Goal: Task Accomplishment & Management: Manage account settings

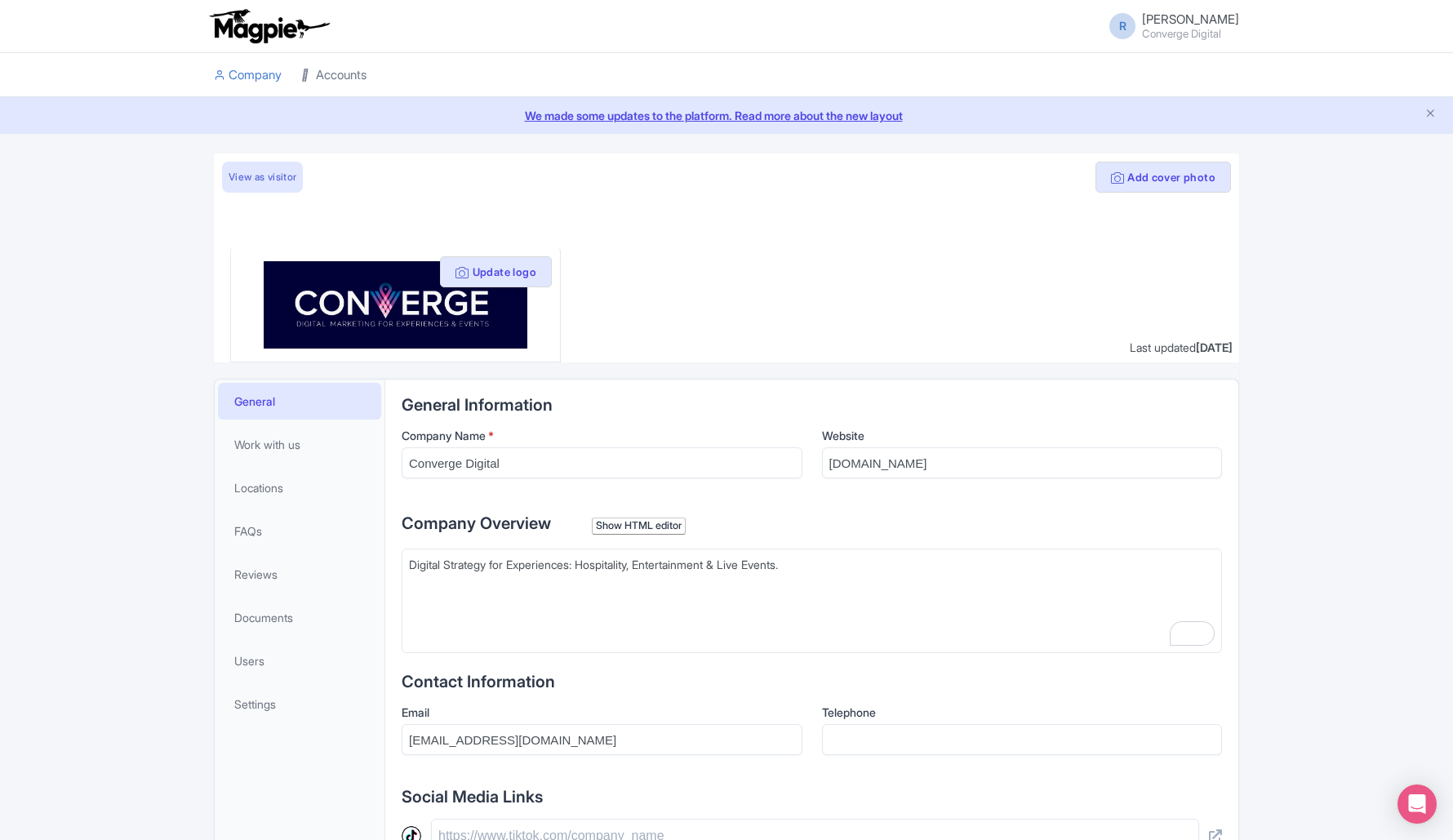
click at [354, 71] on link "Accounts" at bounding box center [334, 76] width 65 height 45
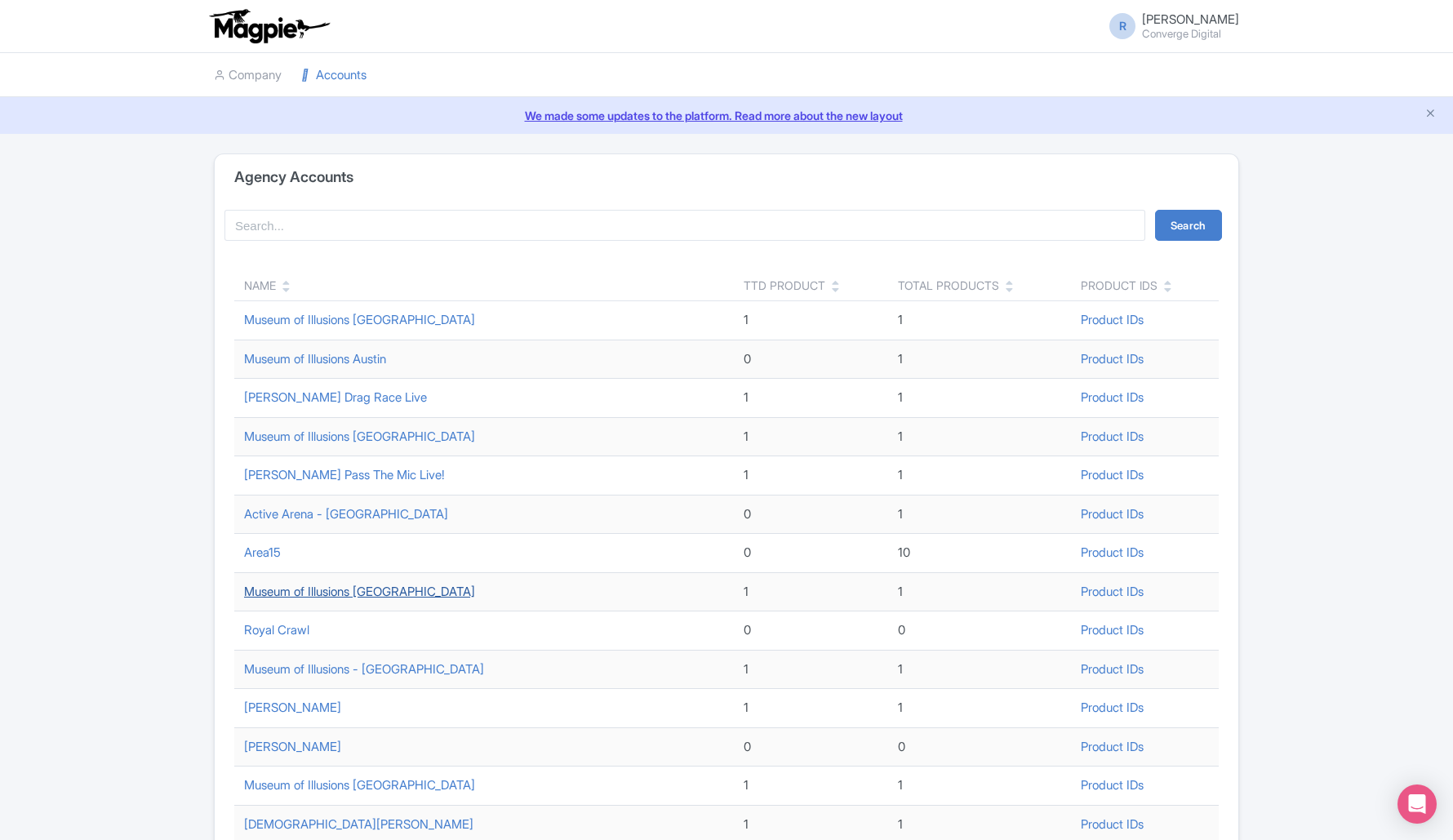
click at [331, 598] on link "Museum of Illusions [GEOGRAPHIC_DATA]" at bounding box center [360, 591] width 231 height 16
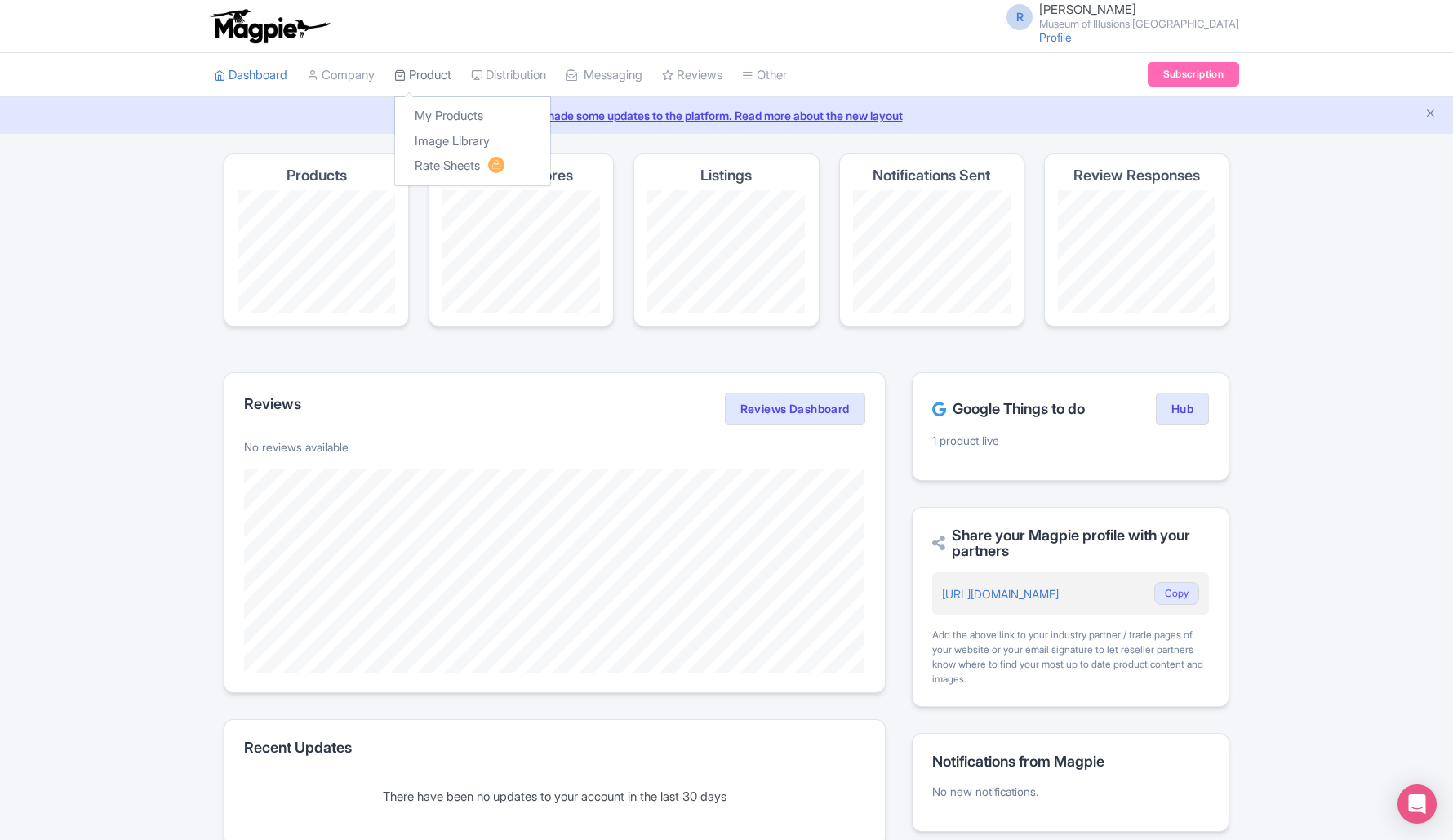
click at [449, 69] on link "Product" at bounding box center [422, 76] width 57 height 45
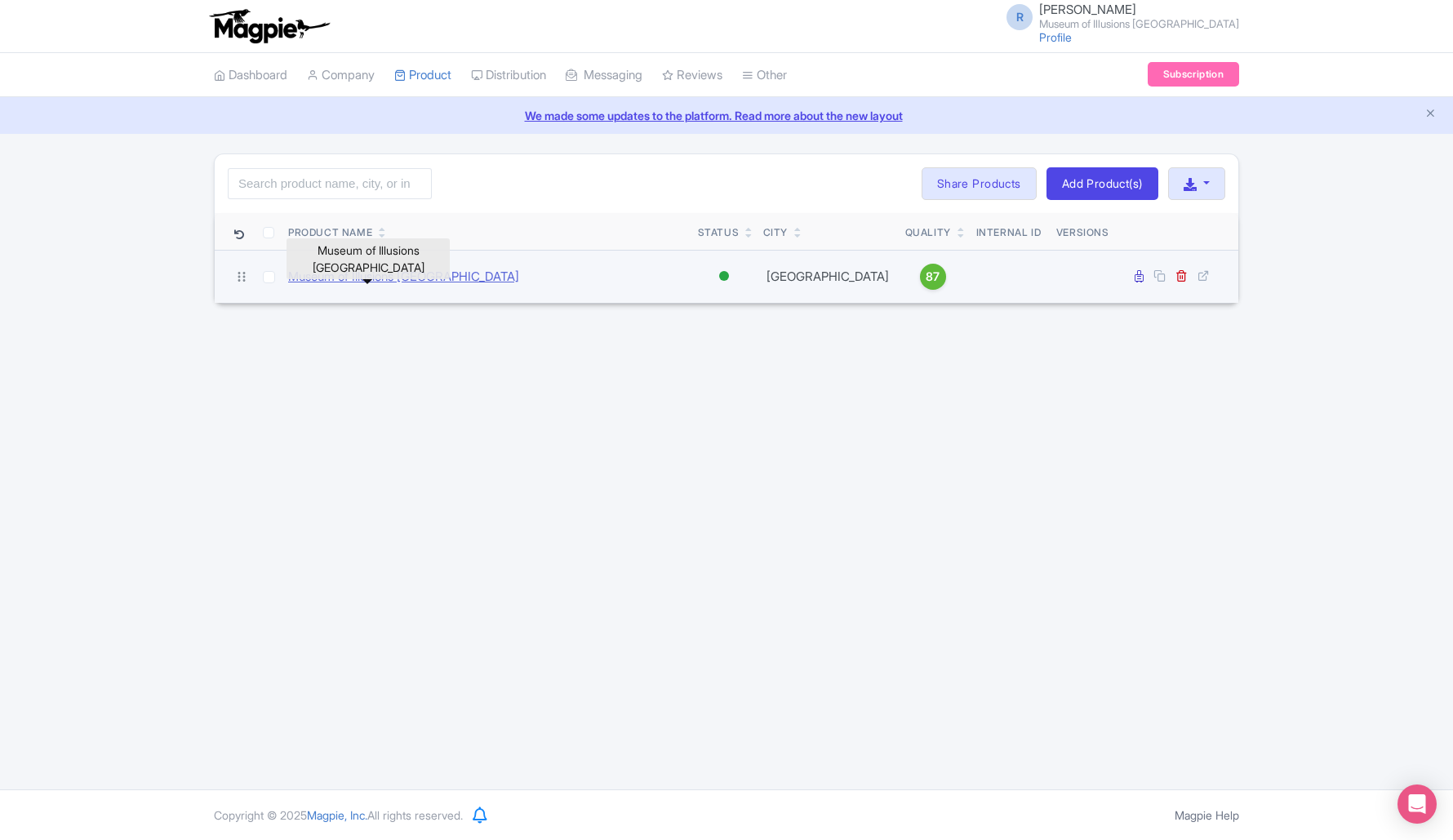
click at [354, 271] on link "Museum of Illusions [GEOGRAPHIC_DATA]" at bounding box center [404, 277] width 231 height 19
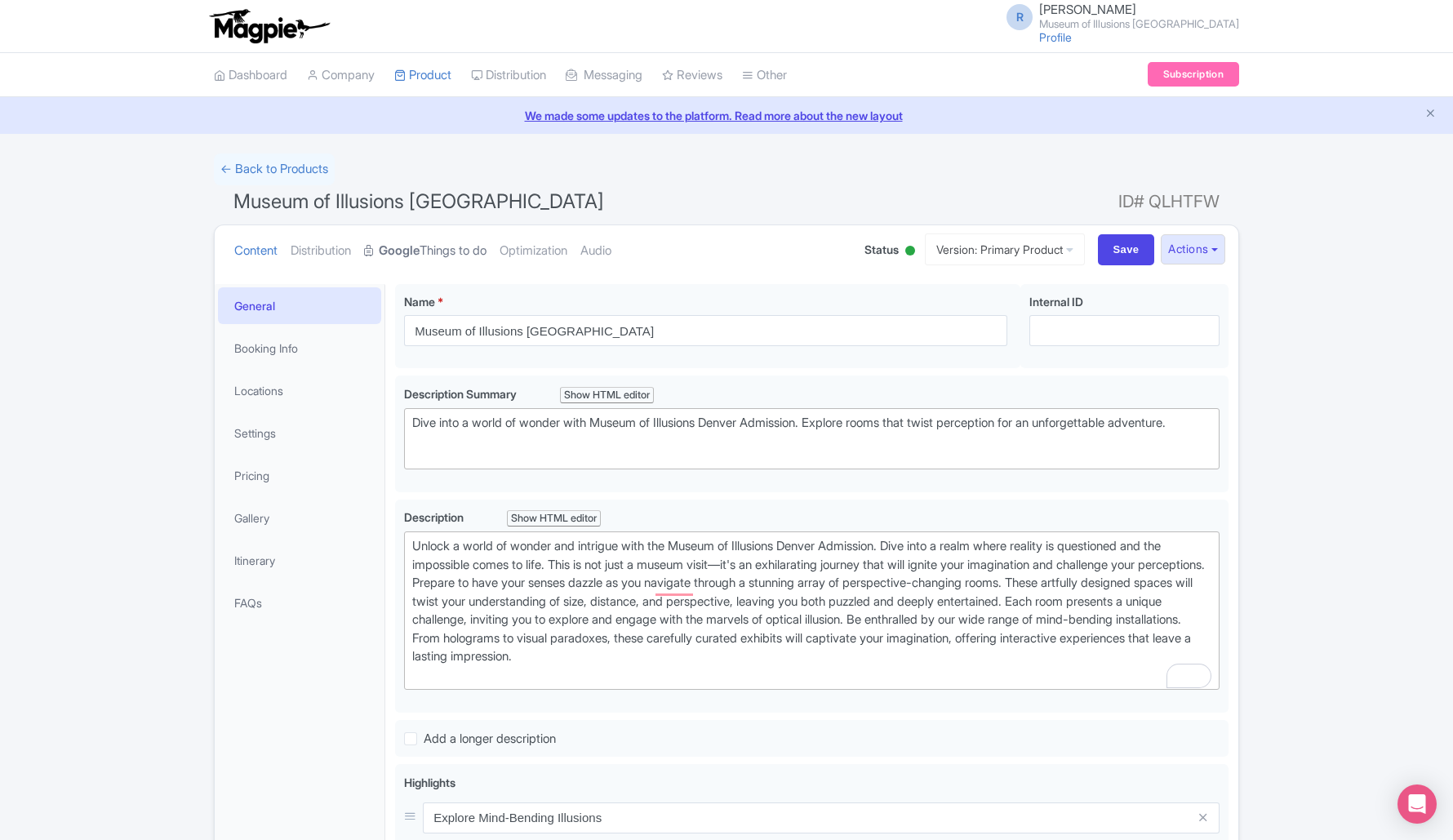
click at [420, 246] on strong "Google" at bounding box center [399, 251] width 41 height 19
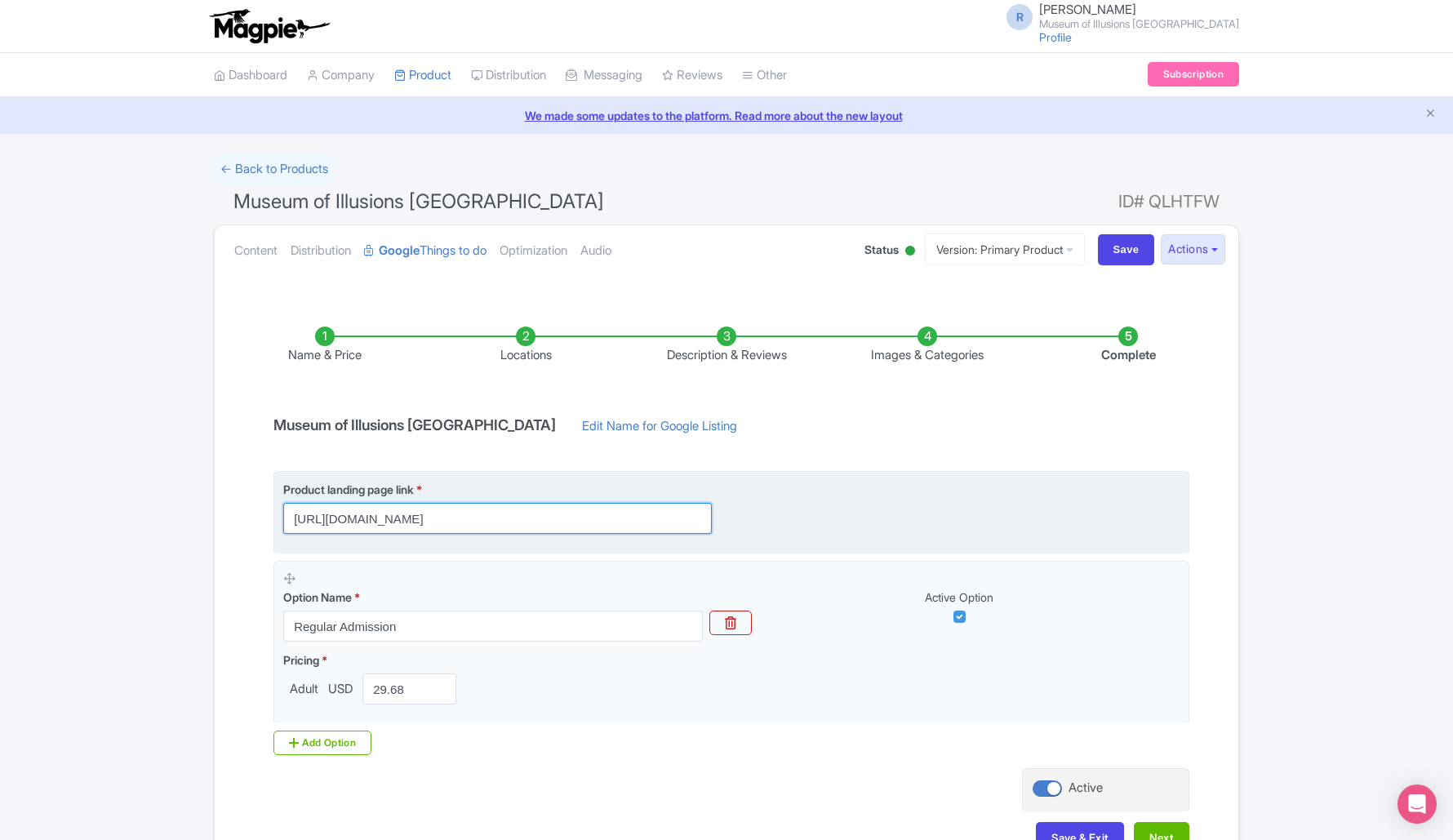
scroll to position [0, 11]
drag, startPoint x: 627, startPoint y: 517, endPoint x: 721, endPoint y: 516, distance: 94.0
click at [721, 516] on div "Product landing page link * [URL][DOMAIN_NAME]" at bounding box center [507, 507] width 449 height 53
click at [617, 518] on input "[URL][DOMAIN_NAME]" at bounding box center [498, 517] width 429 height 31
click at [498, 518] on input "[URL][DOMAIN_NAME]" at bounding box center [498, 517] width 429 height 31
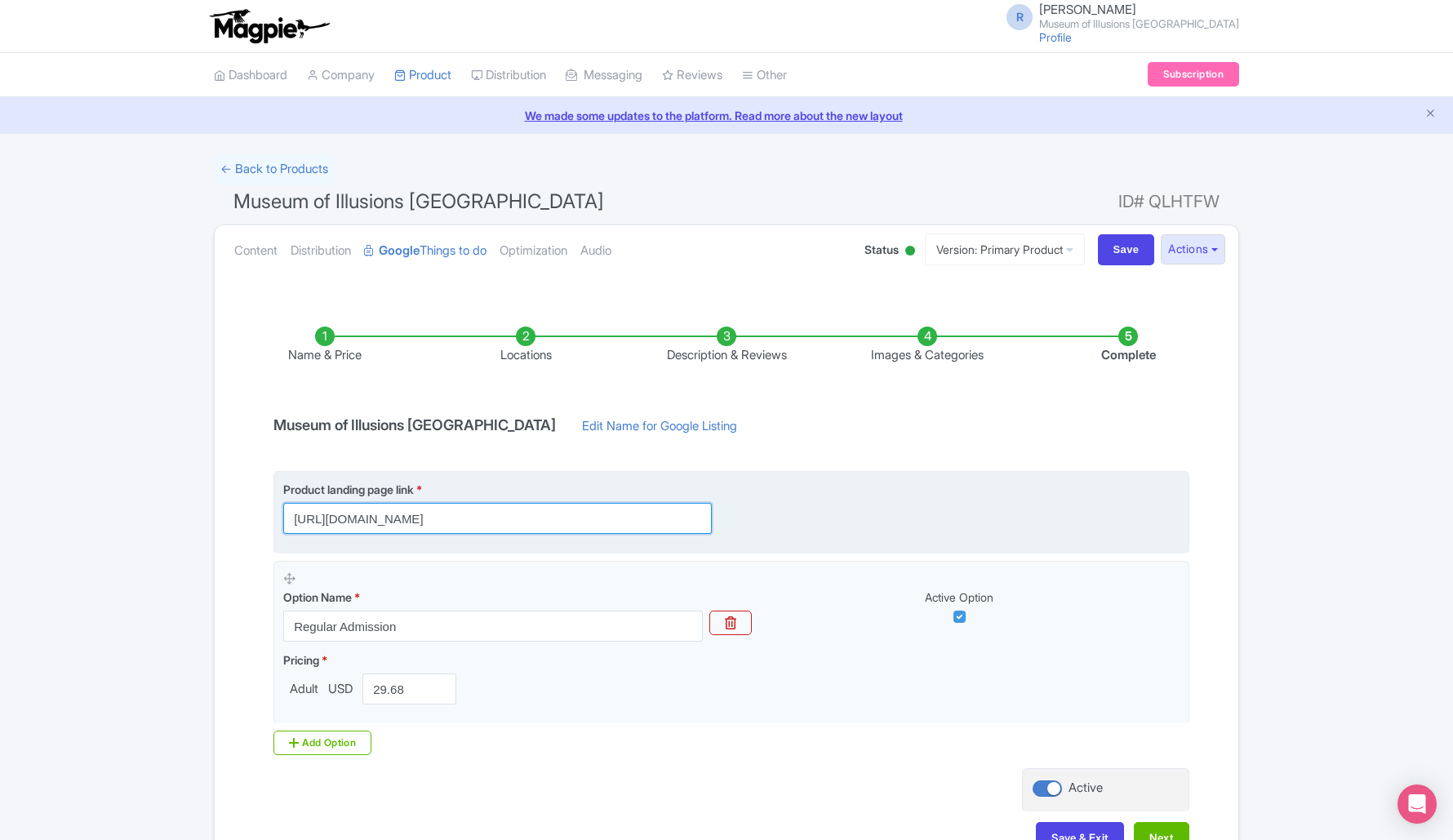
click at [498, 518] on input "[URL][DOMAIN_NAME]" at bounding box center [498, 517] width 429 height 31
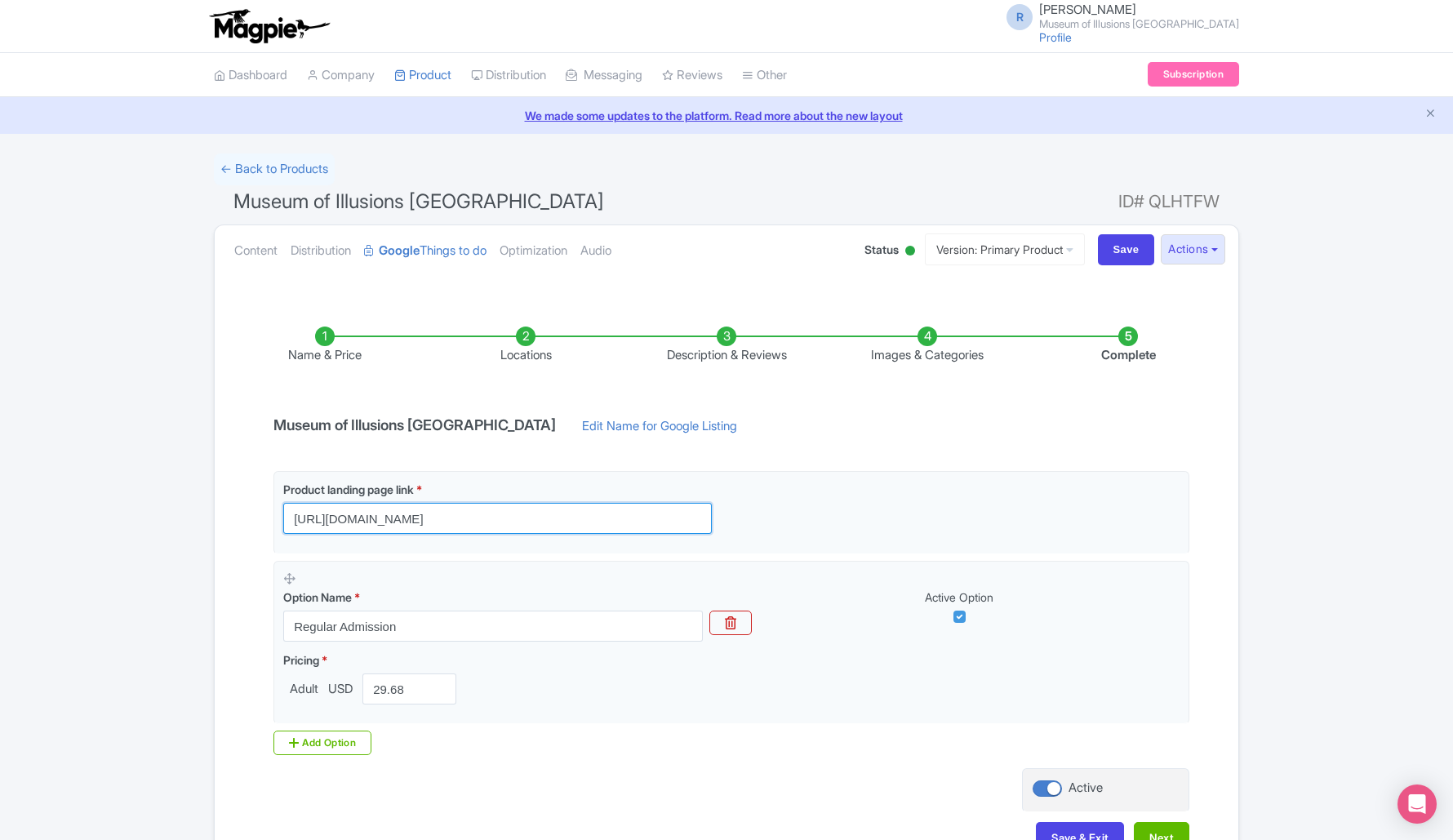
scroll to position [0, 0]
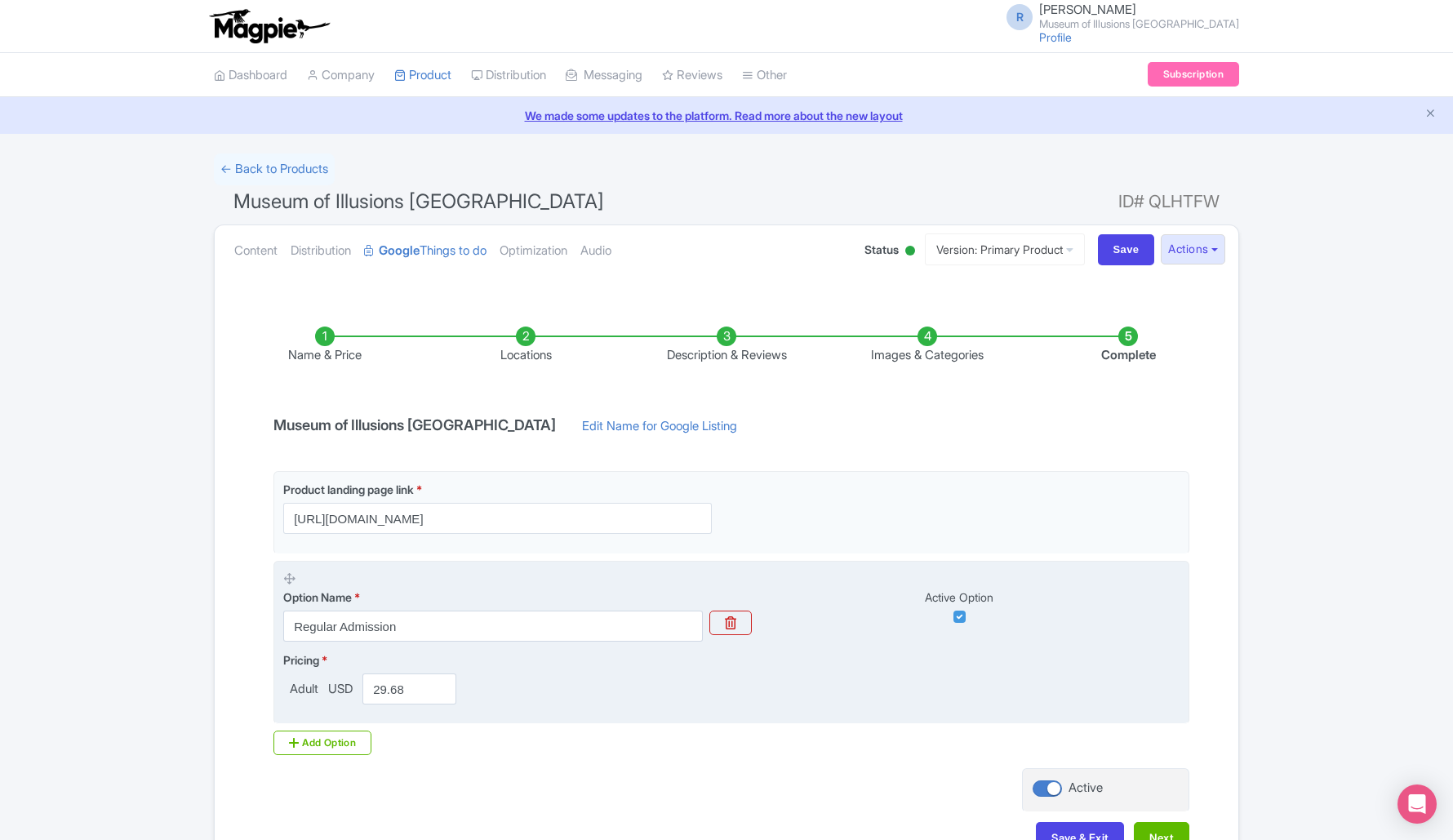
click at [707, 685] on div "Pricing * Adult USD 29.68" at bounding box center [731, 678] width 896 height 53
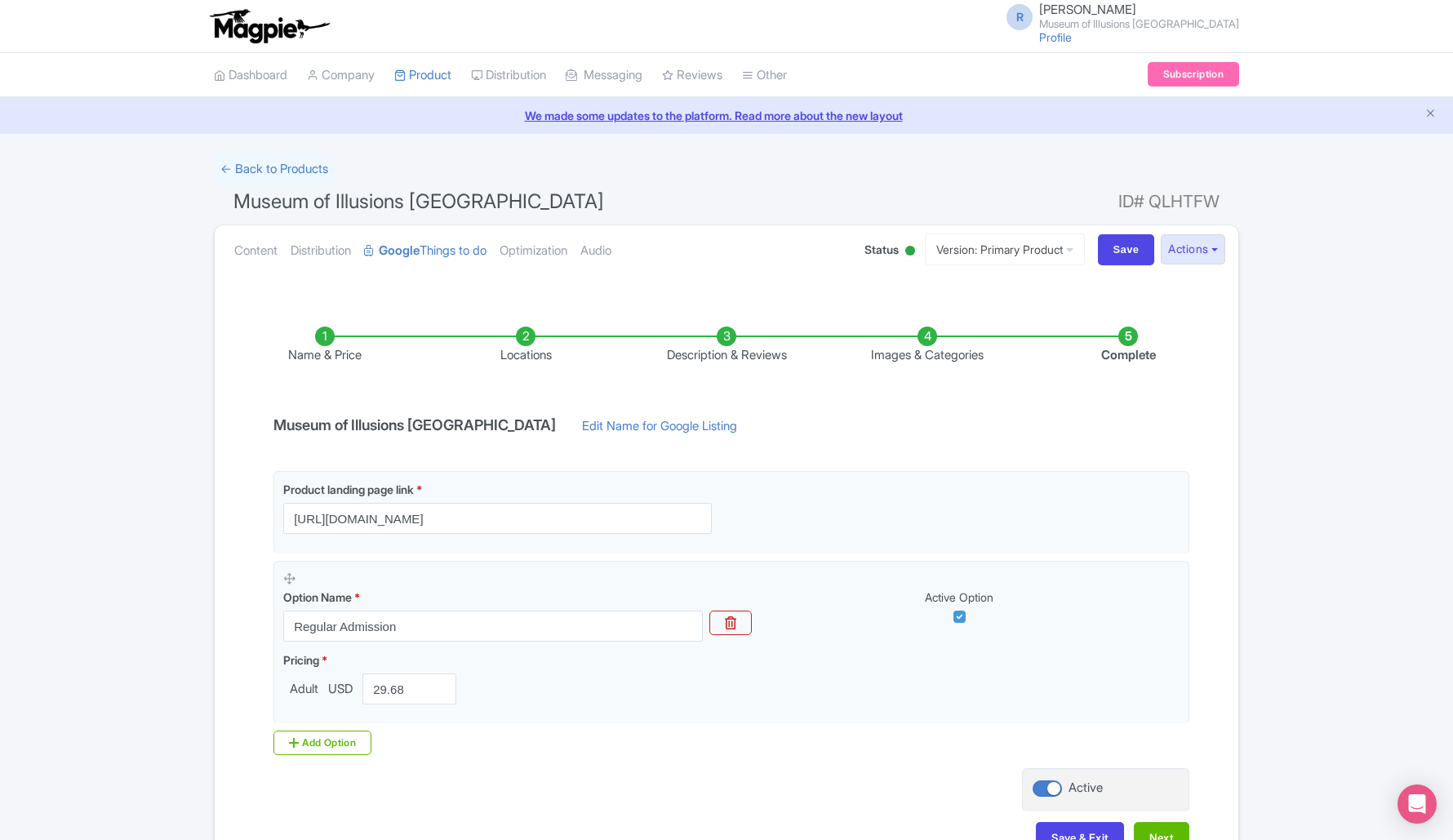
scroll to position [109, 0]
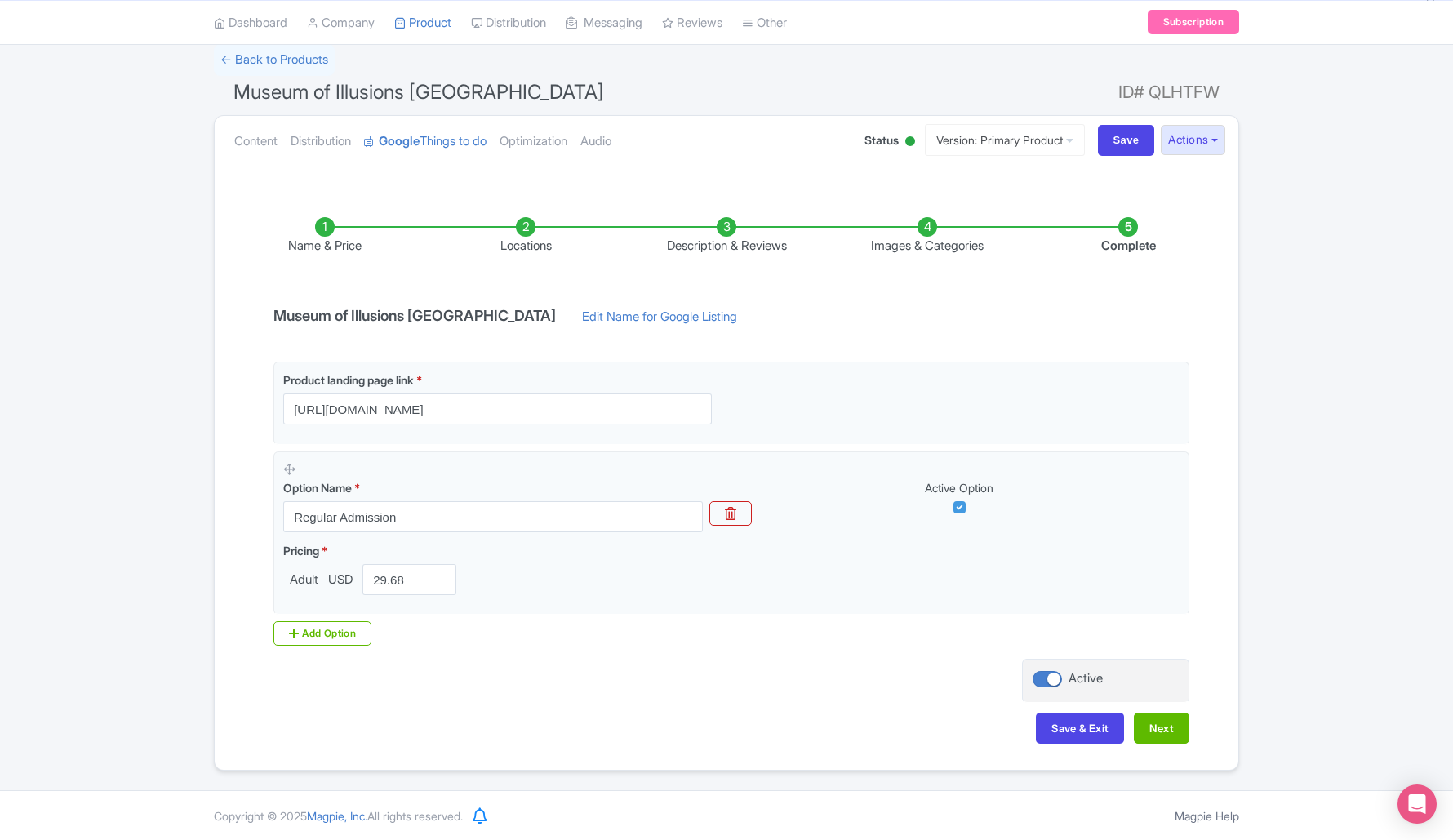
click at [574, 231] on li "Locations" at bounding box center [525, 236] width 201 height 38
click at [532, 234] on li "Locations" at bounding box center [525, 236] width 201 height 38
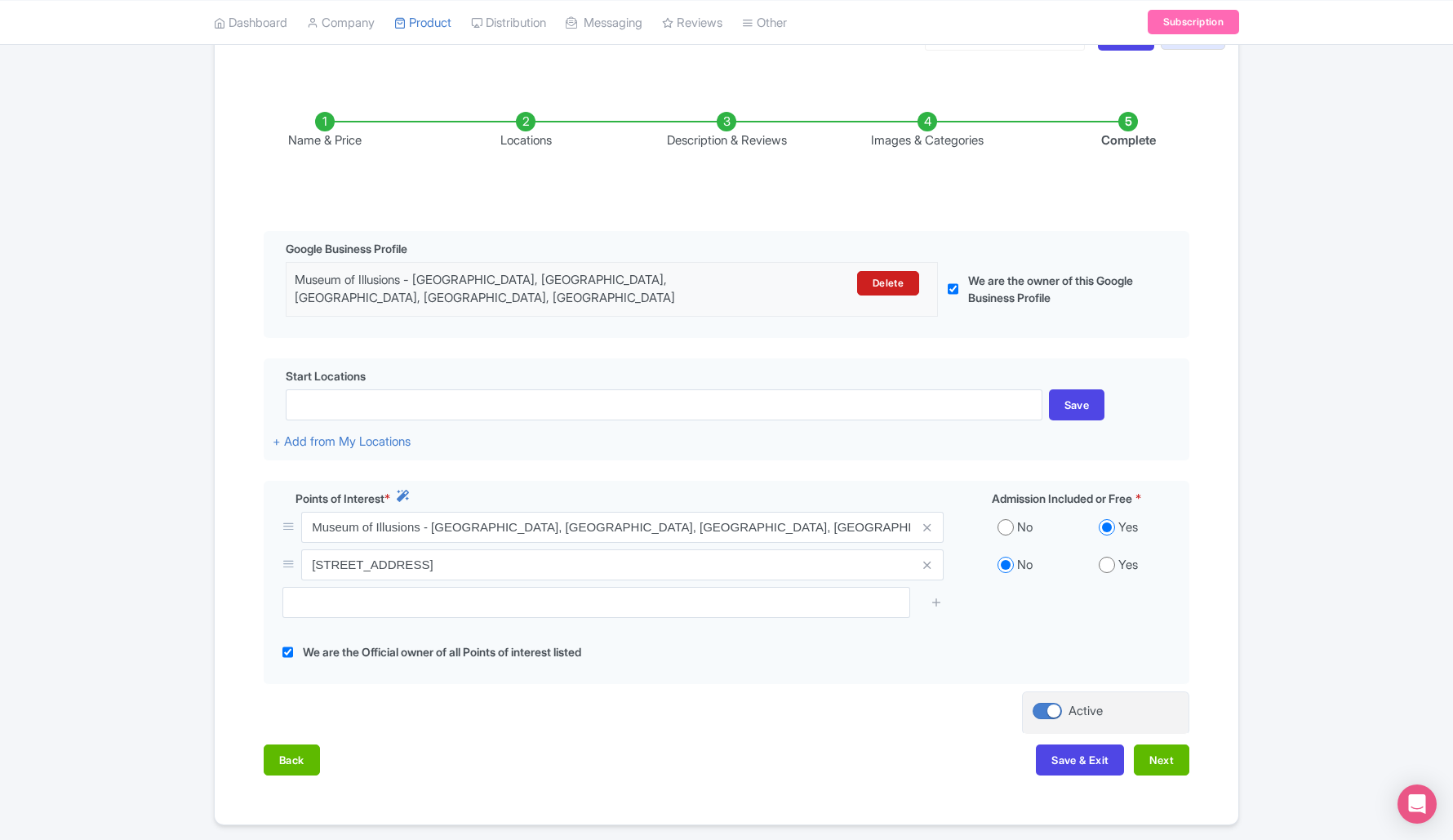
scroll to position [170, 0]
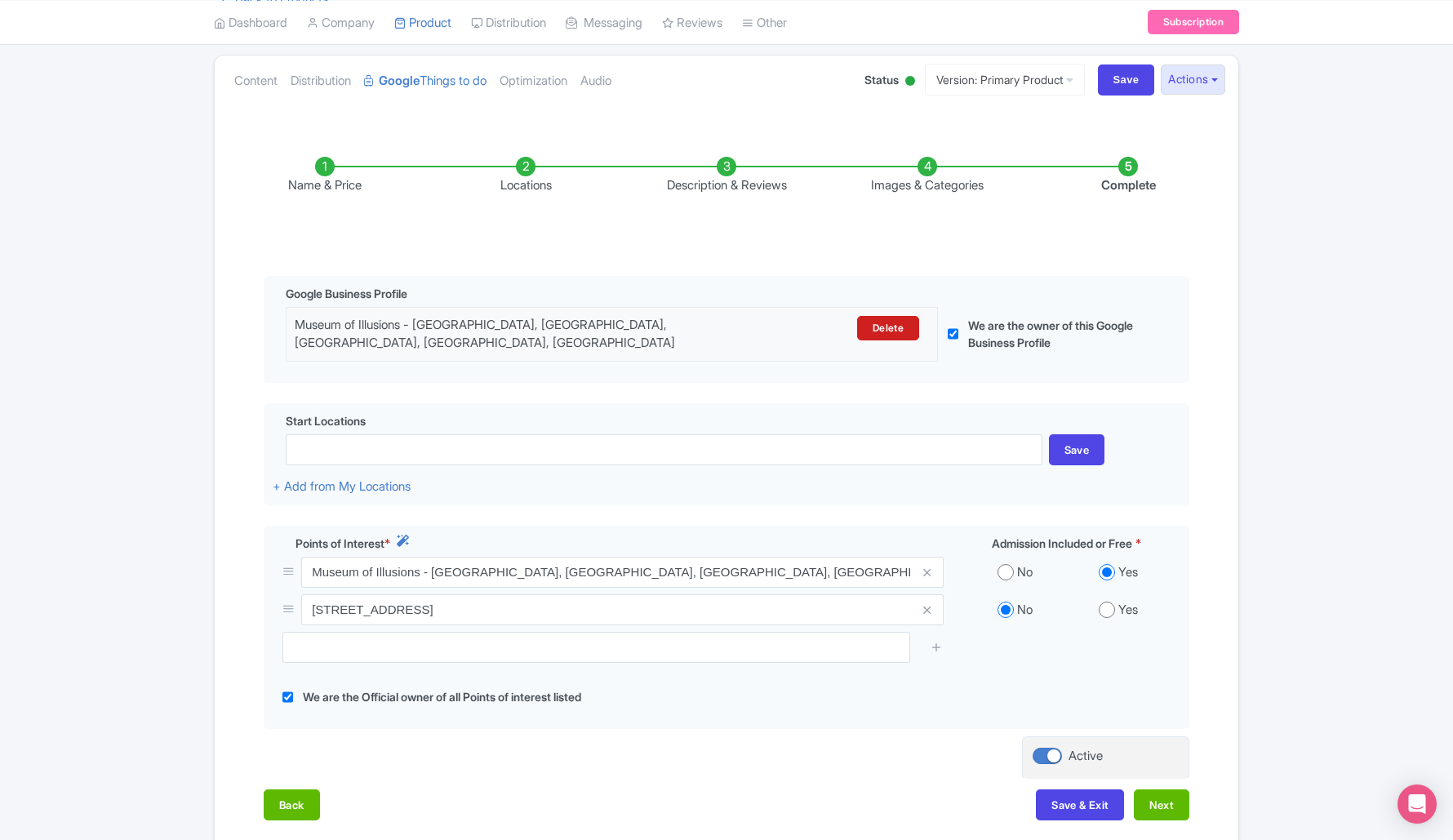
click at [723, 167] on li "Description & Reviews" at bounding box center [726, 175] width 201 height 38
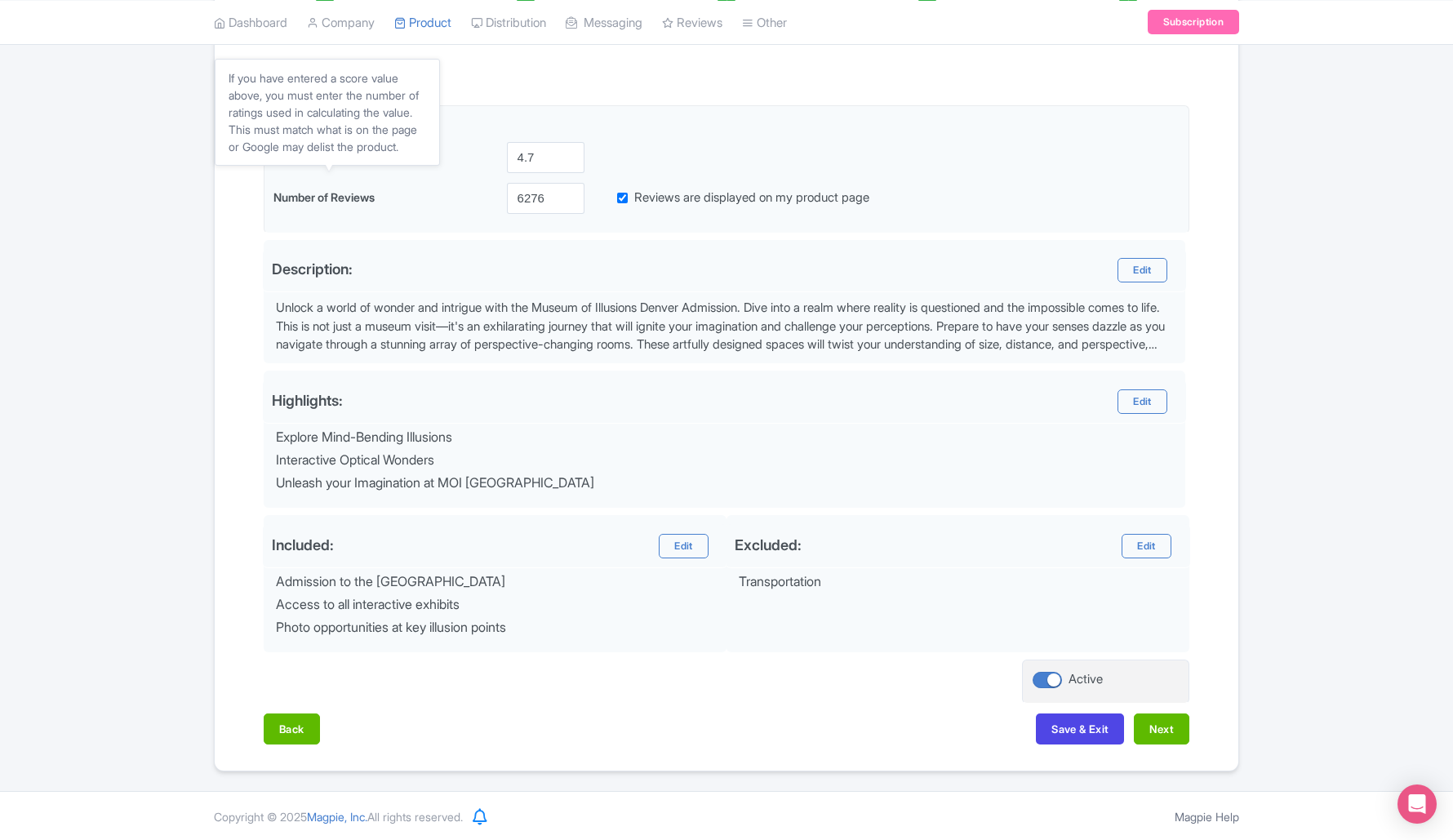
scroll to position [7, 0]
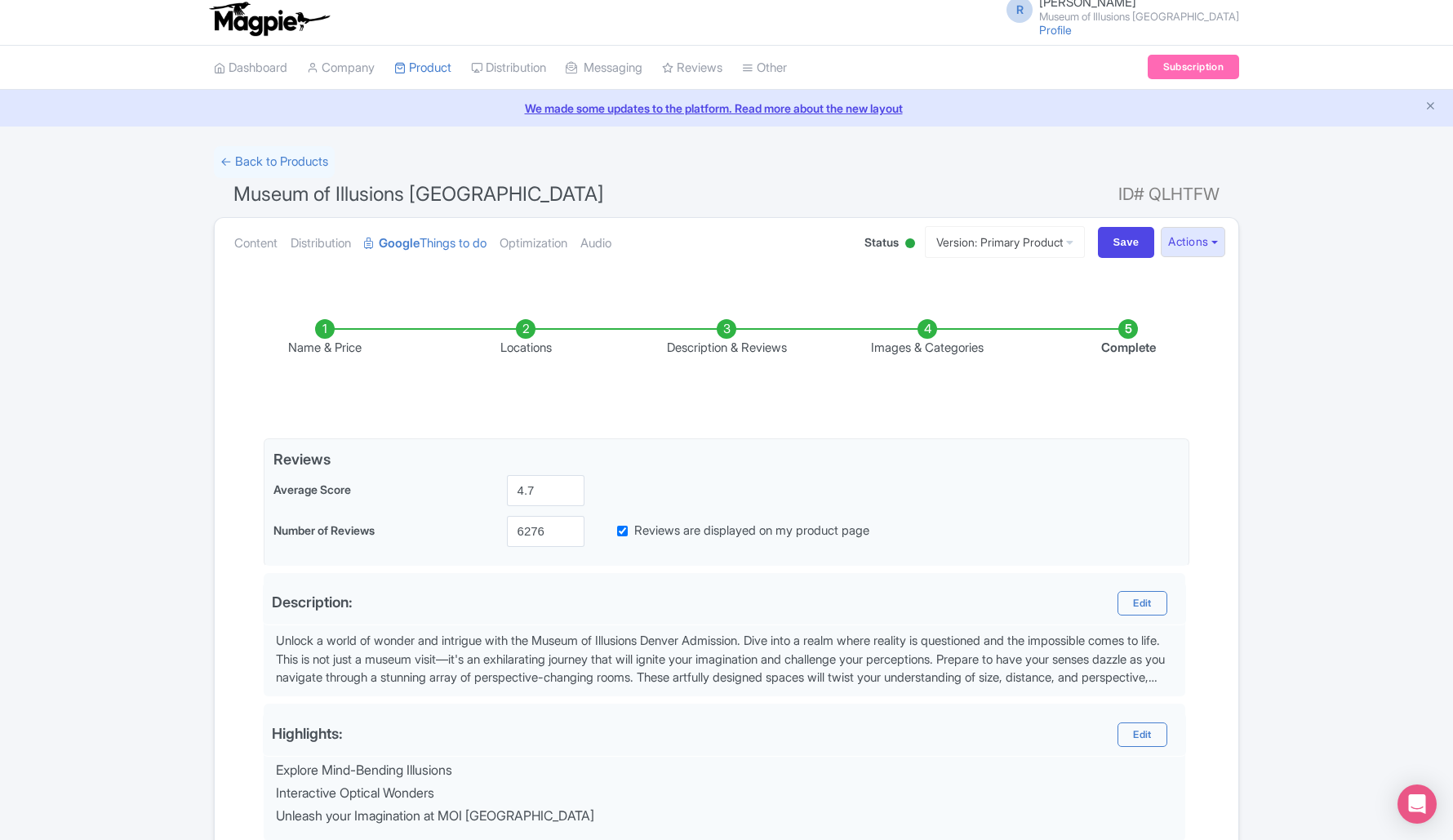
click at [994, 328] on li "Images & Categories" at bounding box center [927, 337] width 201 height 38
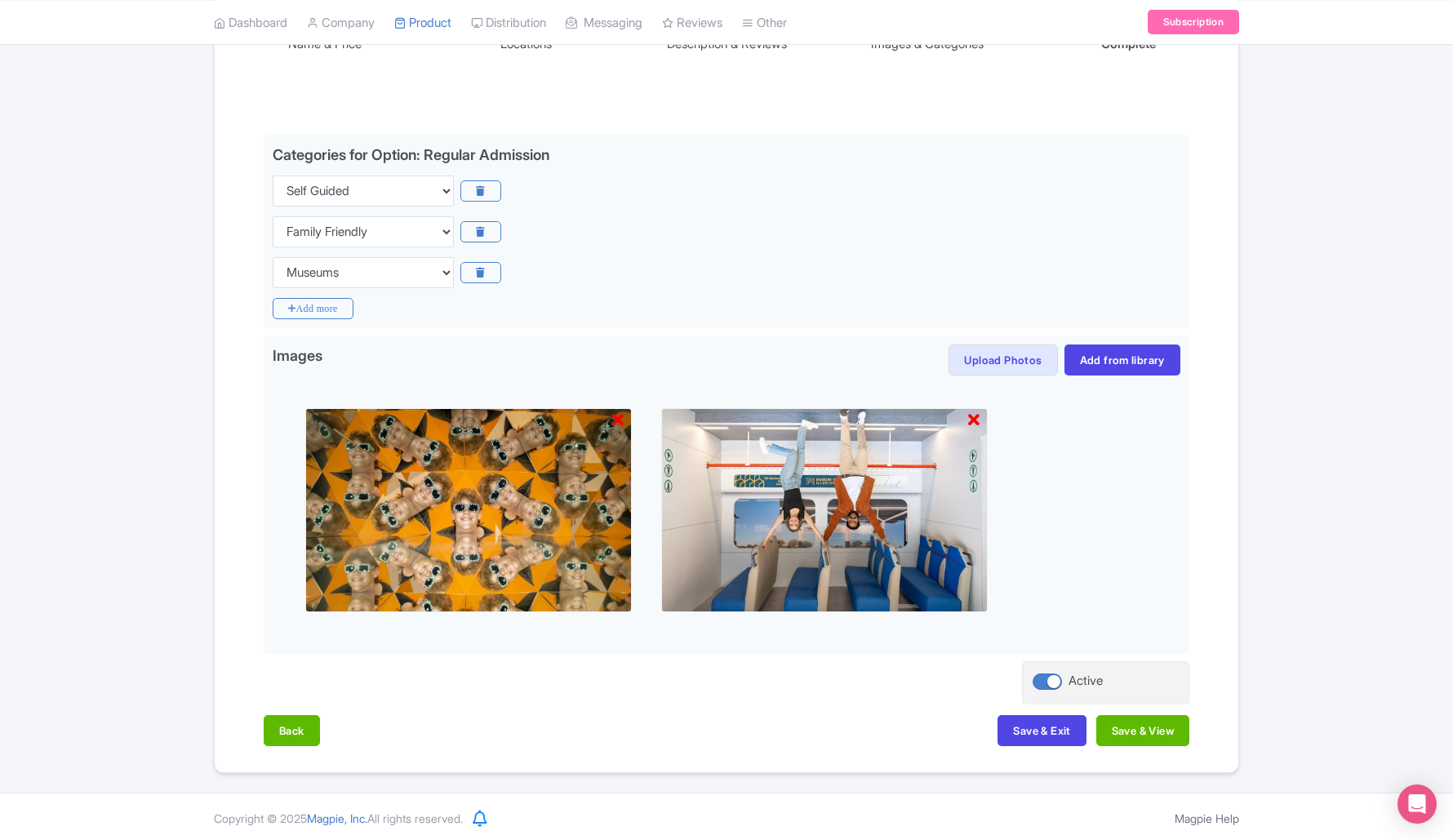
scroll to position [313, 0]
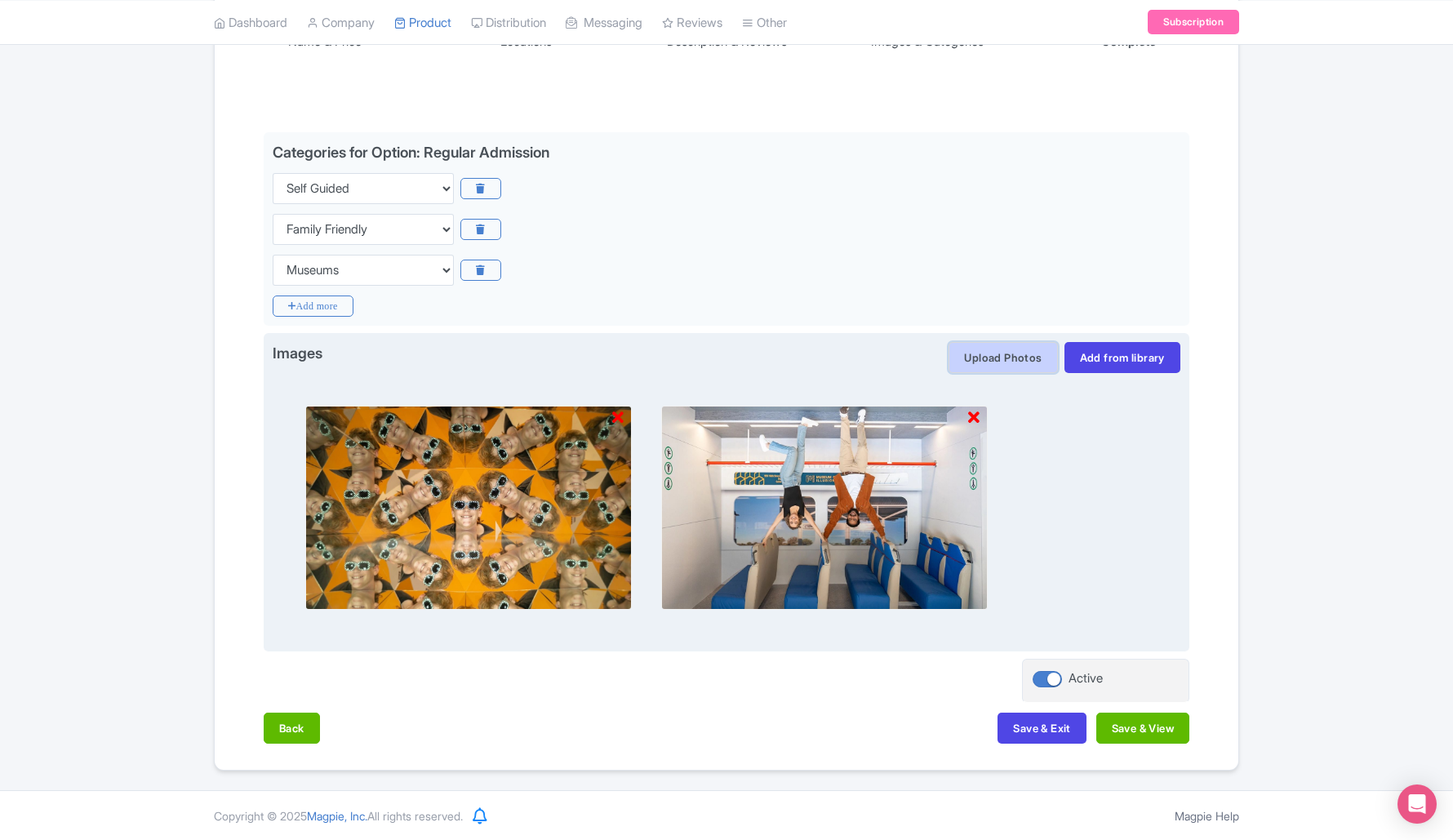
click at [1002, 368] on button "Upload Photos" at bounding box center [1003, 357] width 108 height 31
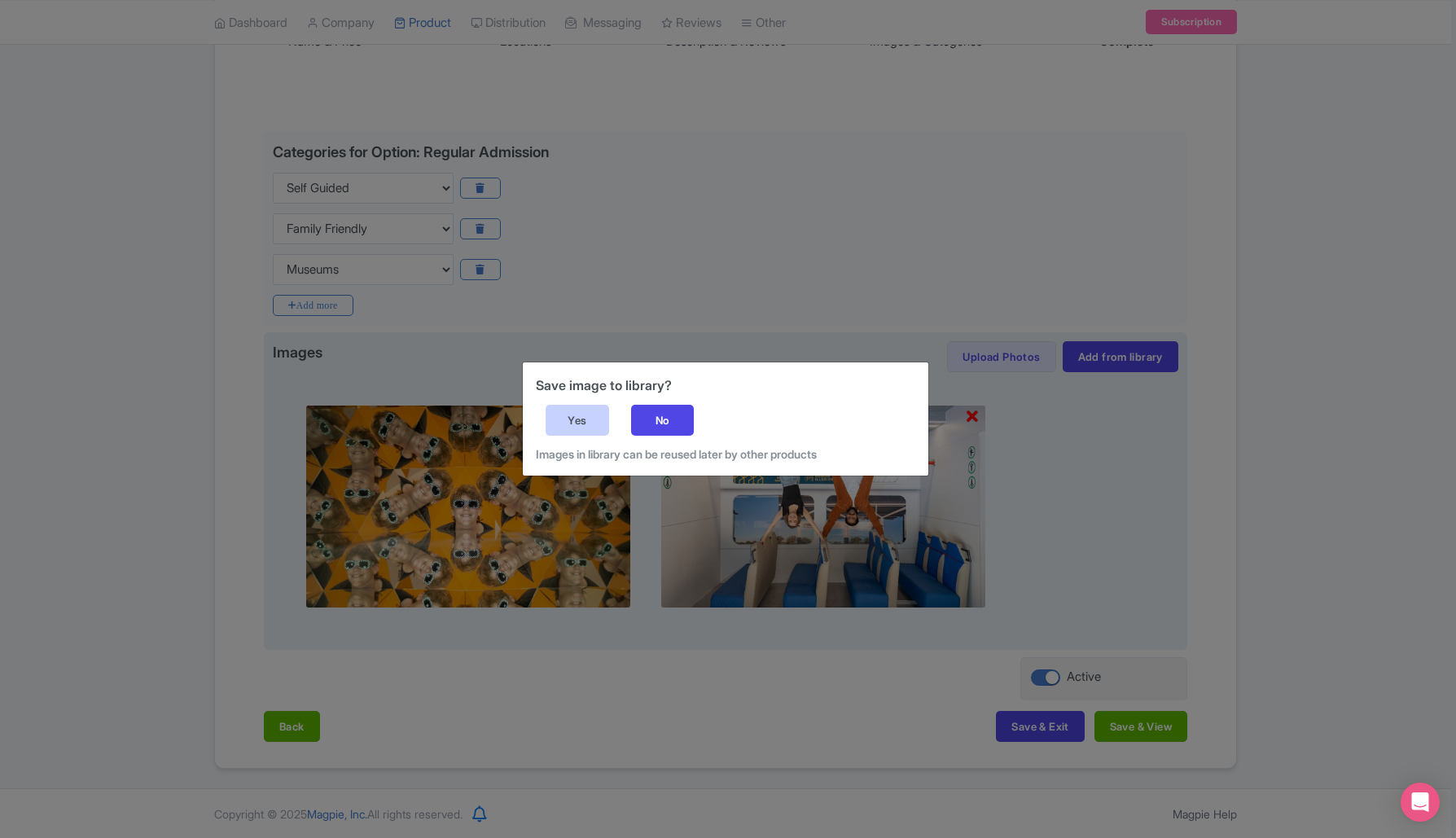
click at [587, 415] on div "Yes" at bounding box center [578, 419] width 63 height 31
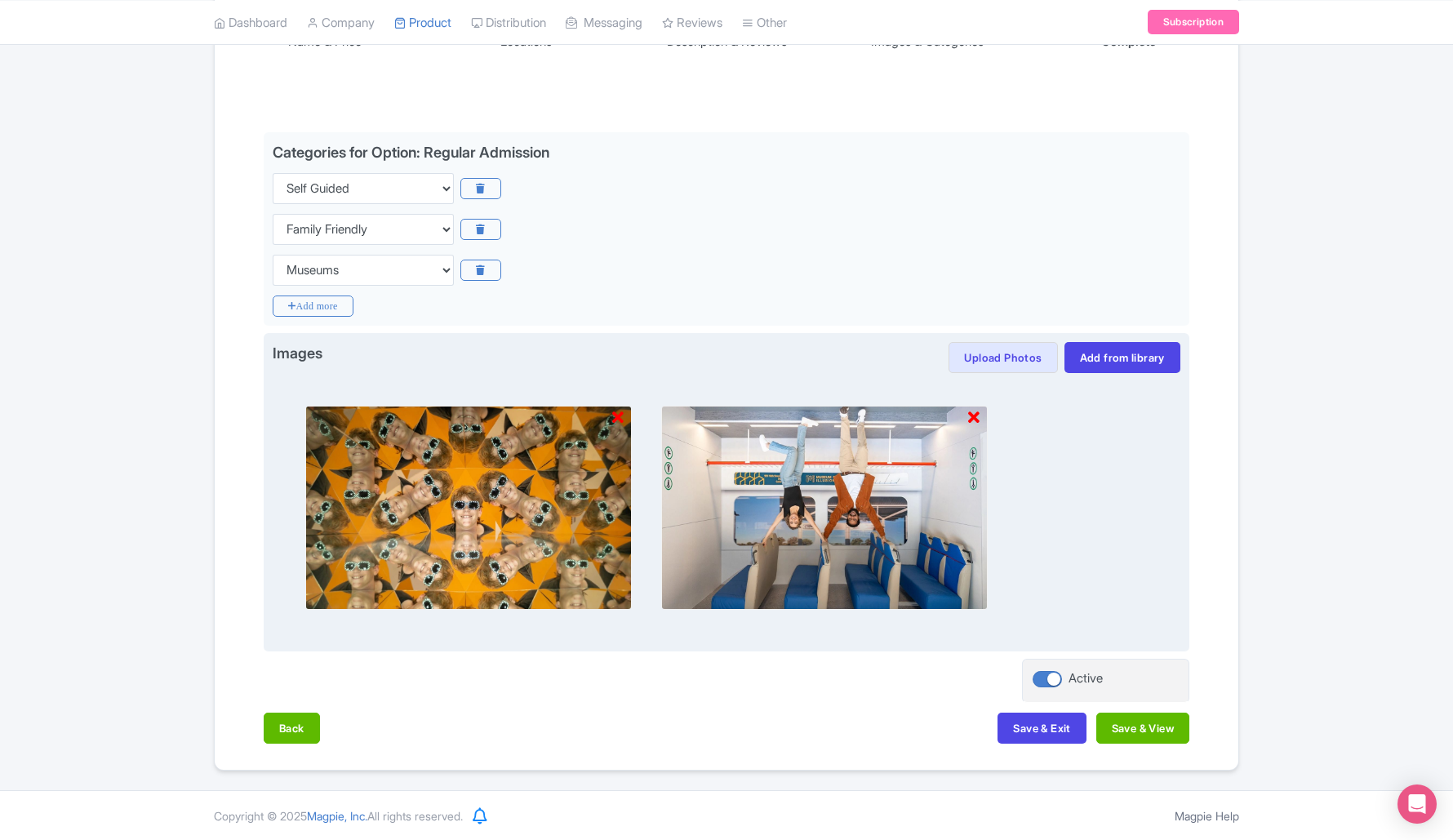
click at [885, 435] on img at bounding box center [824, 507] width 326 height 204
click at [640, 553] on div at bounding box center [726, 507] width 908 height 269
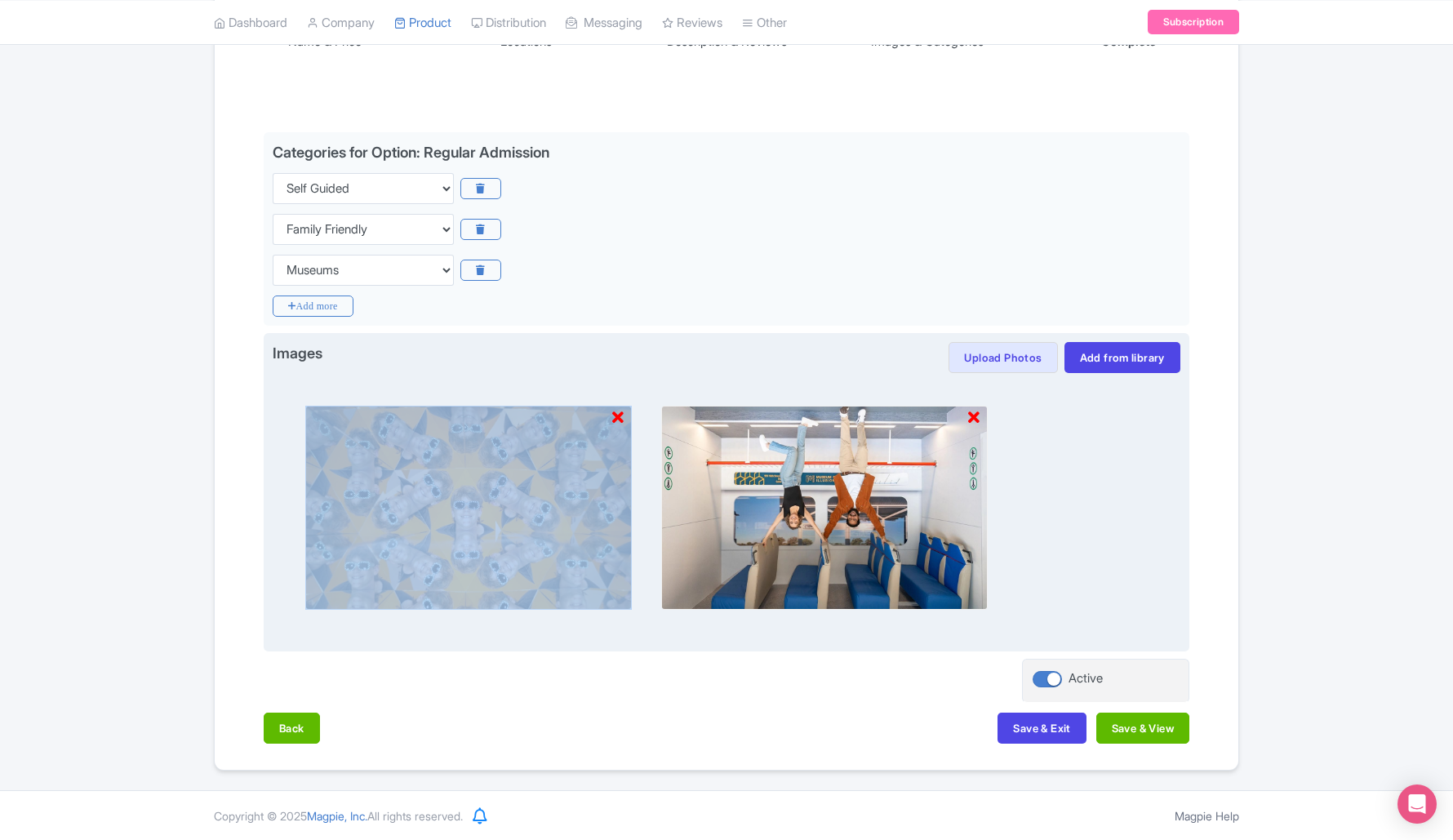
click at [640, 553] on div at bounding box center [726, 507] width 908 height 269
click at [765, 534] on img at bounding box center [824, 507] width 326 height 204
click at [766, 534] on img at bounding box center [824, 507] width 326 height 204
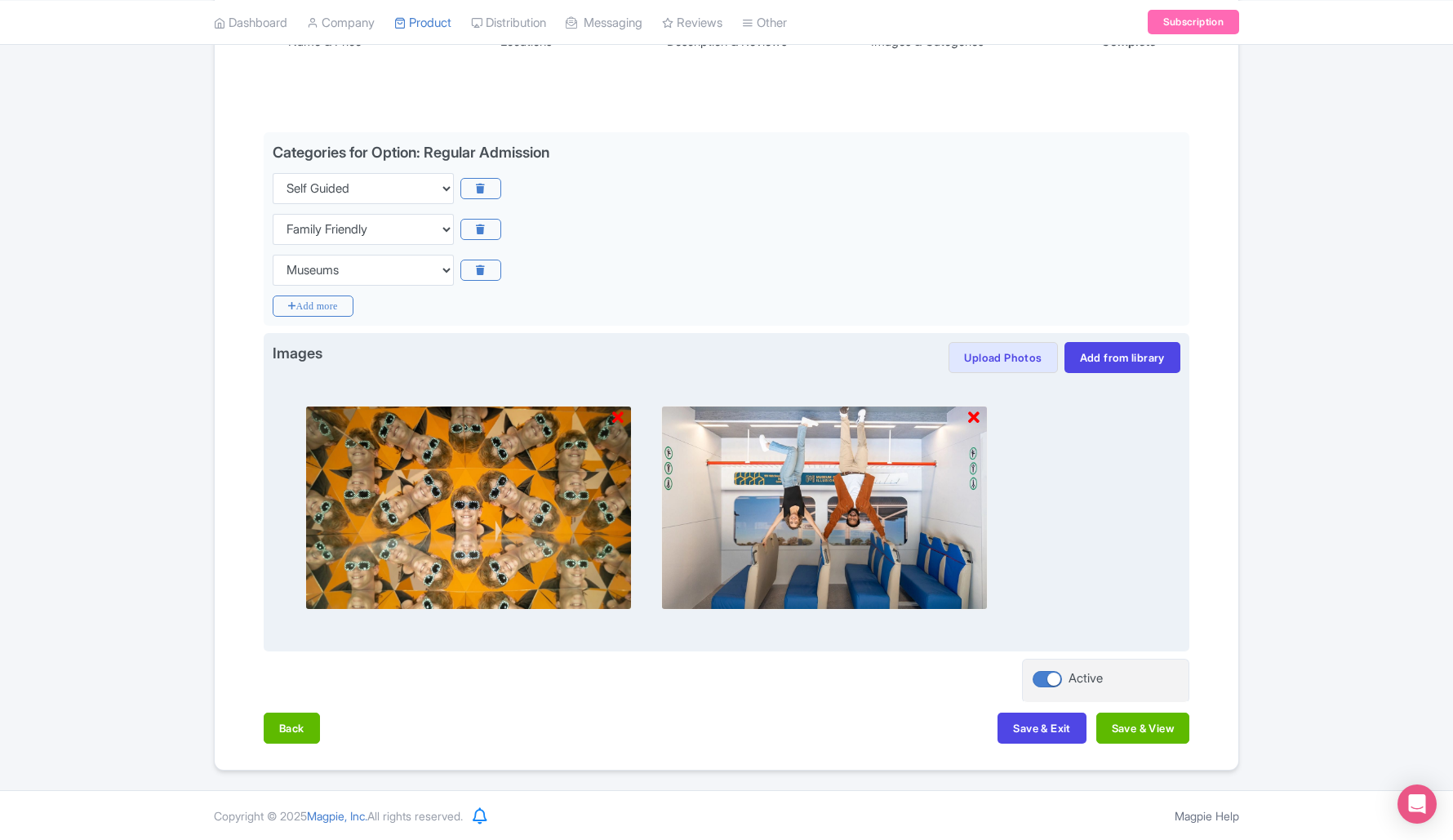
click at [1117, 532] on div at bounding box center [726, 507] width 908 height 269
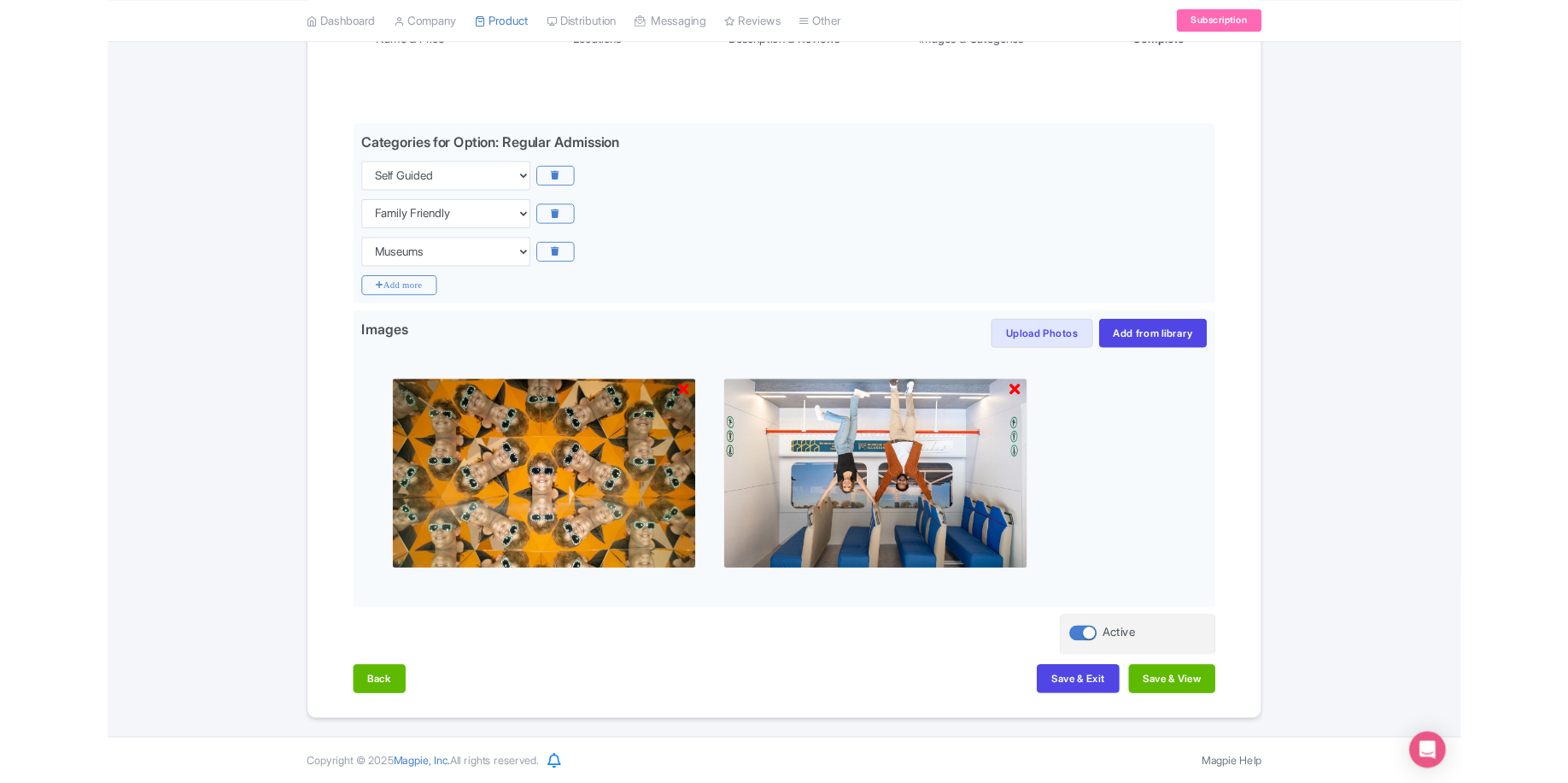
scroll to position [99, 0]
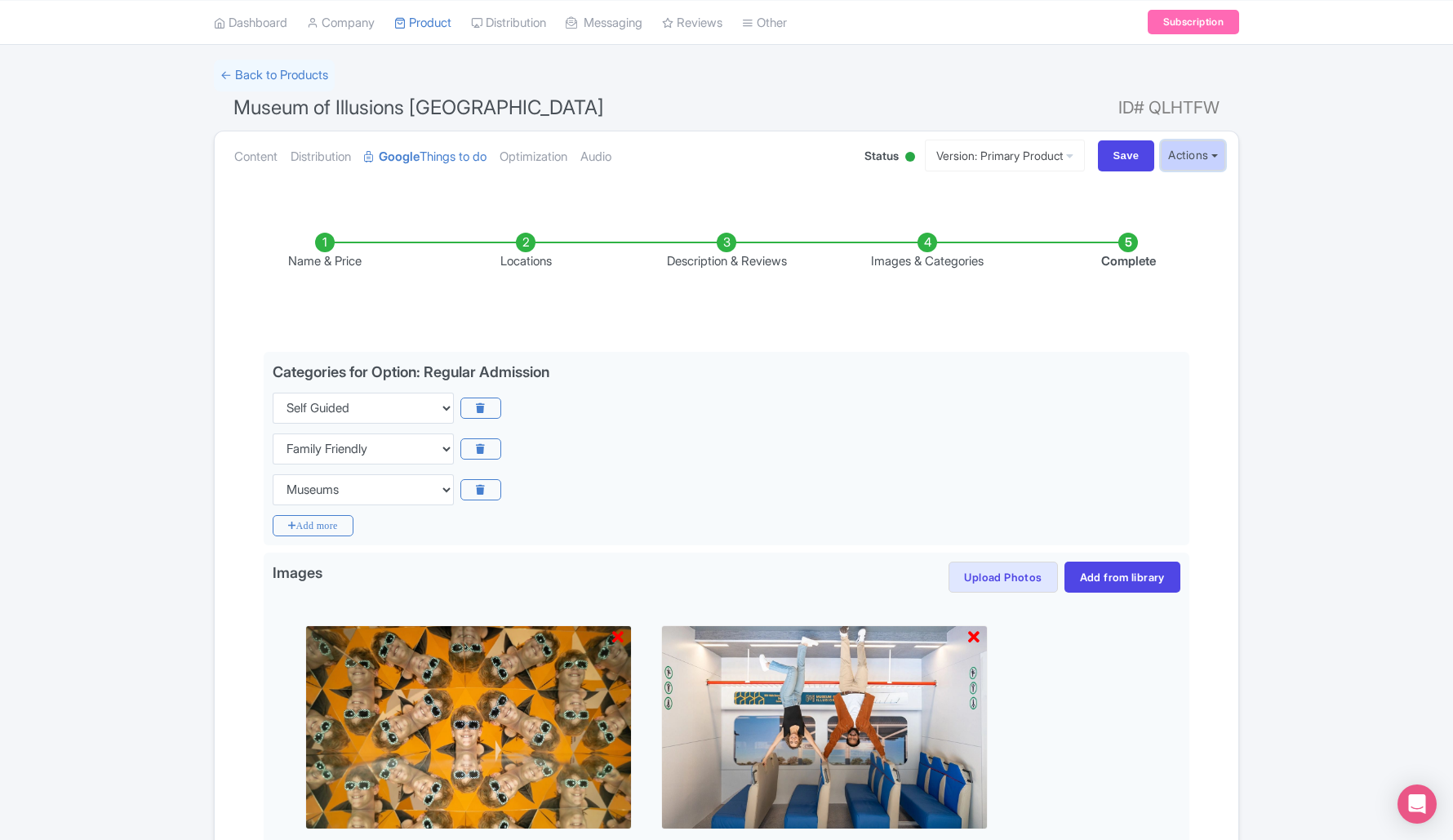
click at [1208, 158] on button "Actions" at bounding box center [1193, 156] width 64 height 30
click at [1331, 278] on div "← Back to Products [GEOGRAPHIC_DATA] ID# QLHTFW Content Distribution Google Thi…" at bounding box center [726, 525] width 1453 height 930
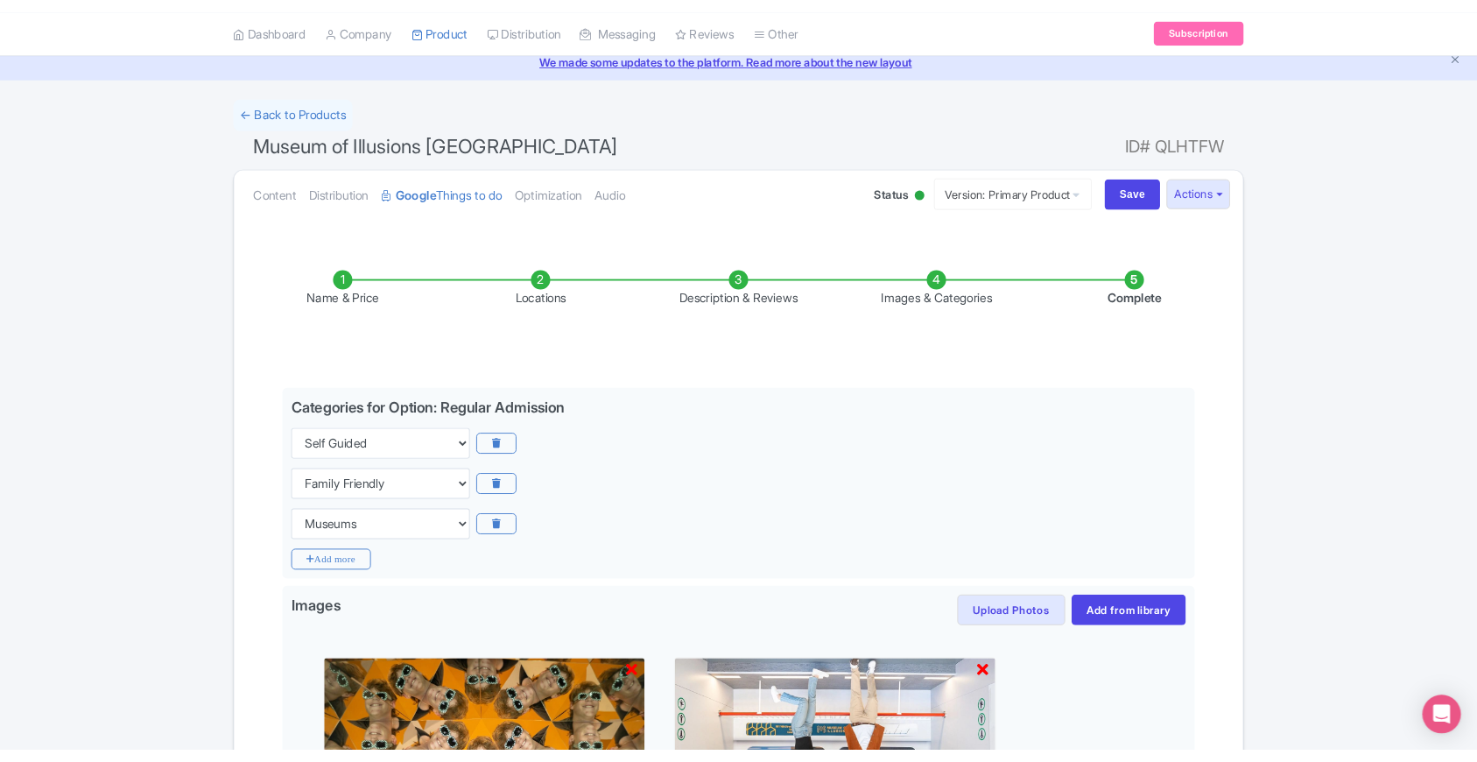
scroll to position [0, 0]
